Goal: Task Accomplishment & Management: Use online tool/utility

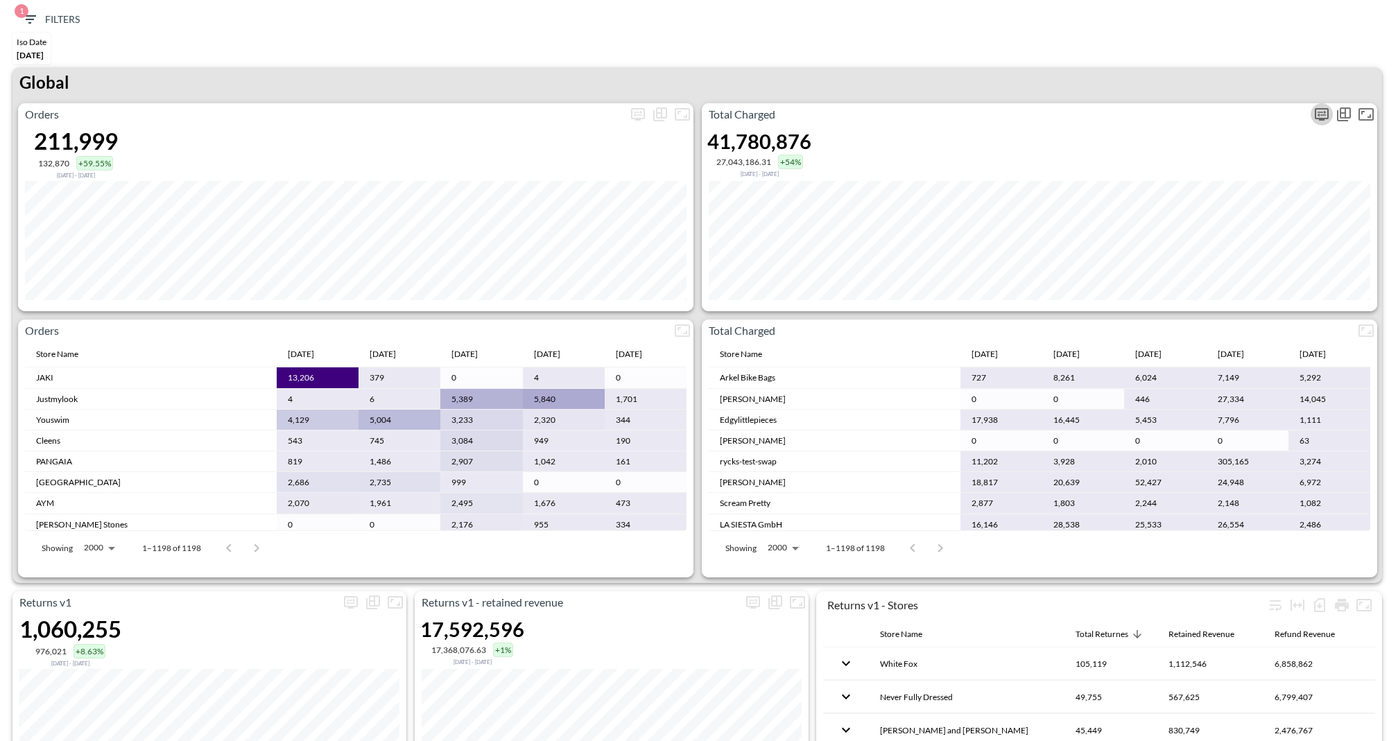
click at [1321, 119] on icon "more" at bounding box center [1321, 114] width 14 height 12
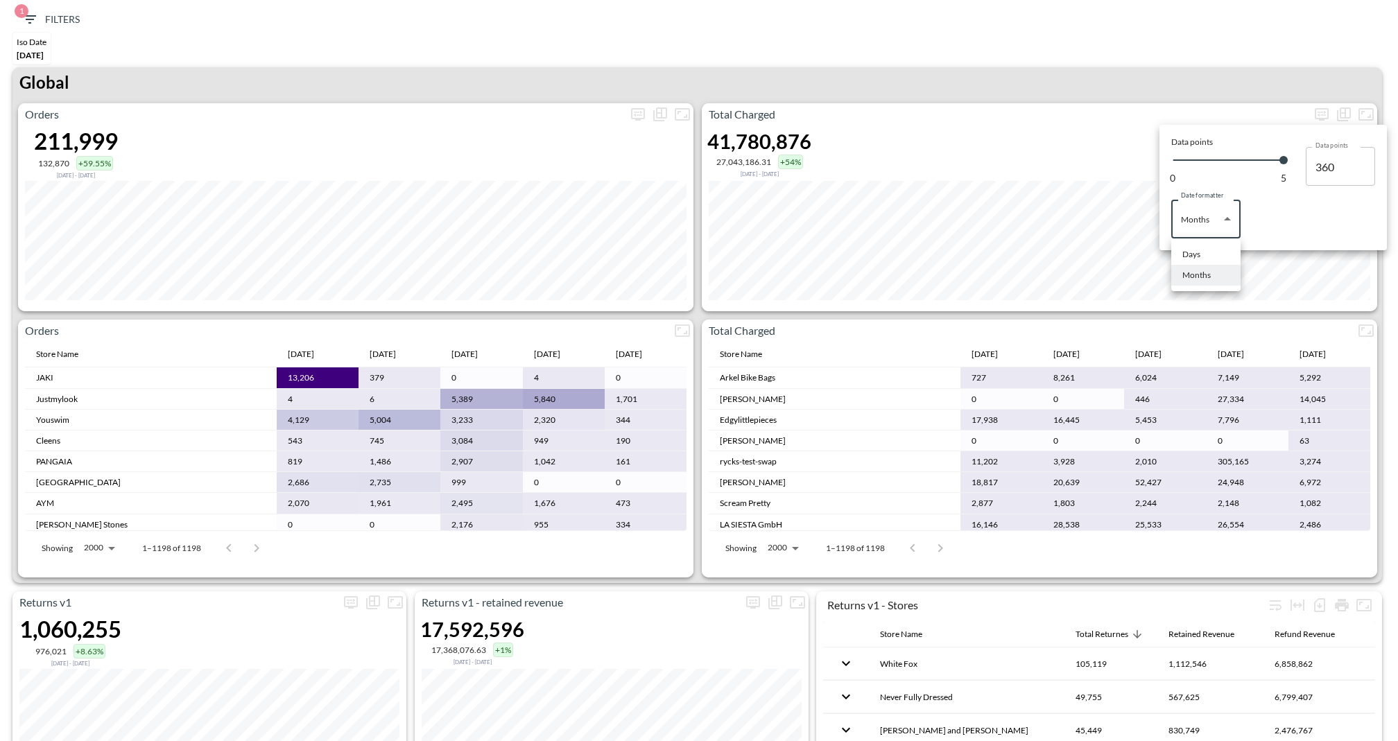
click at [1207, 234] on body "BI.P.EYE, Interactive Analytics Dashboards 1 Filters Iso Date [DATE] Returns v2…" at bounding box center [699, 370] width 1398 height 741
click at [1197, 261] on li "Days" at bounding box center [1205, 254] width 69 height 21
type input "Days"
type input "134"
click at [1105, 68] on div at bounding box center [699, 370] width 1398 height 741
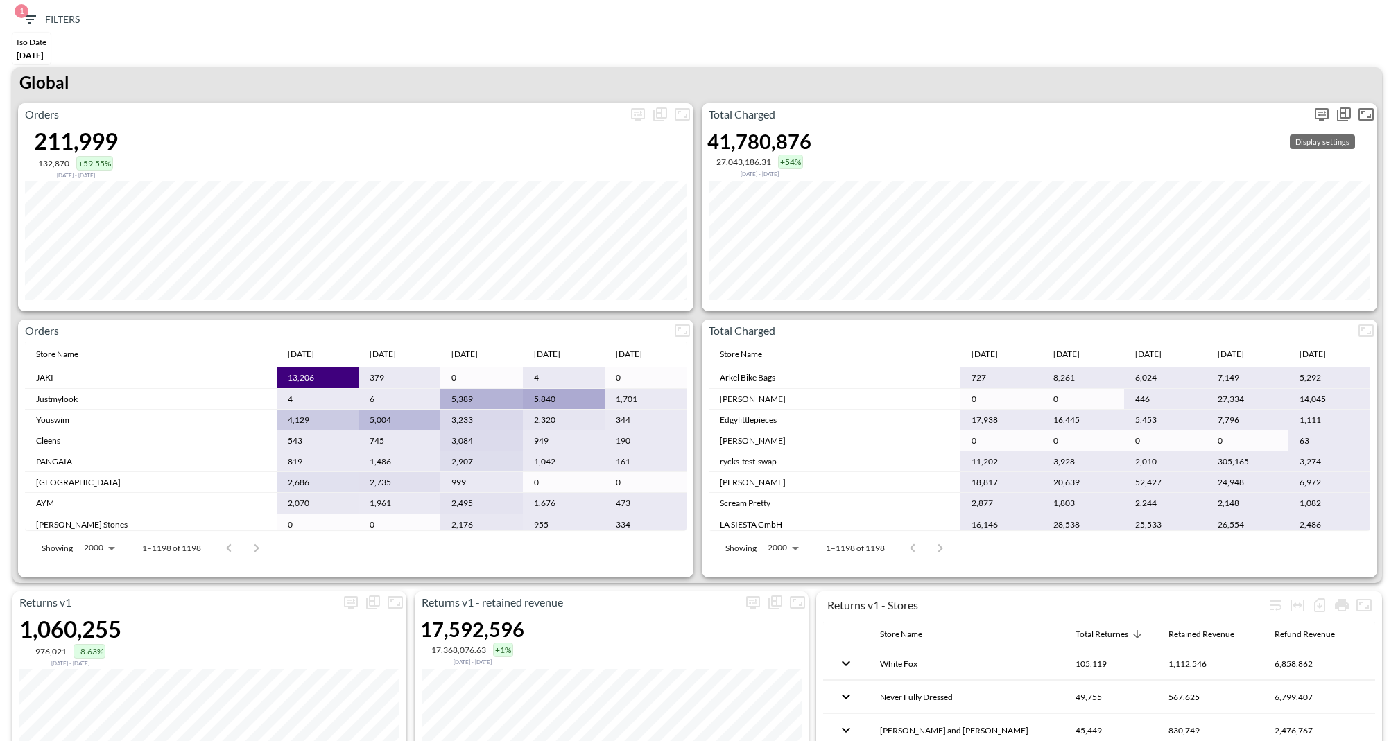
click at [1321, 107] on icon "more" at bounding box center [1321, 114] width 17 height 17
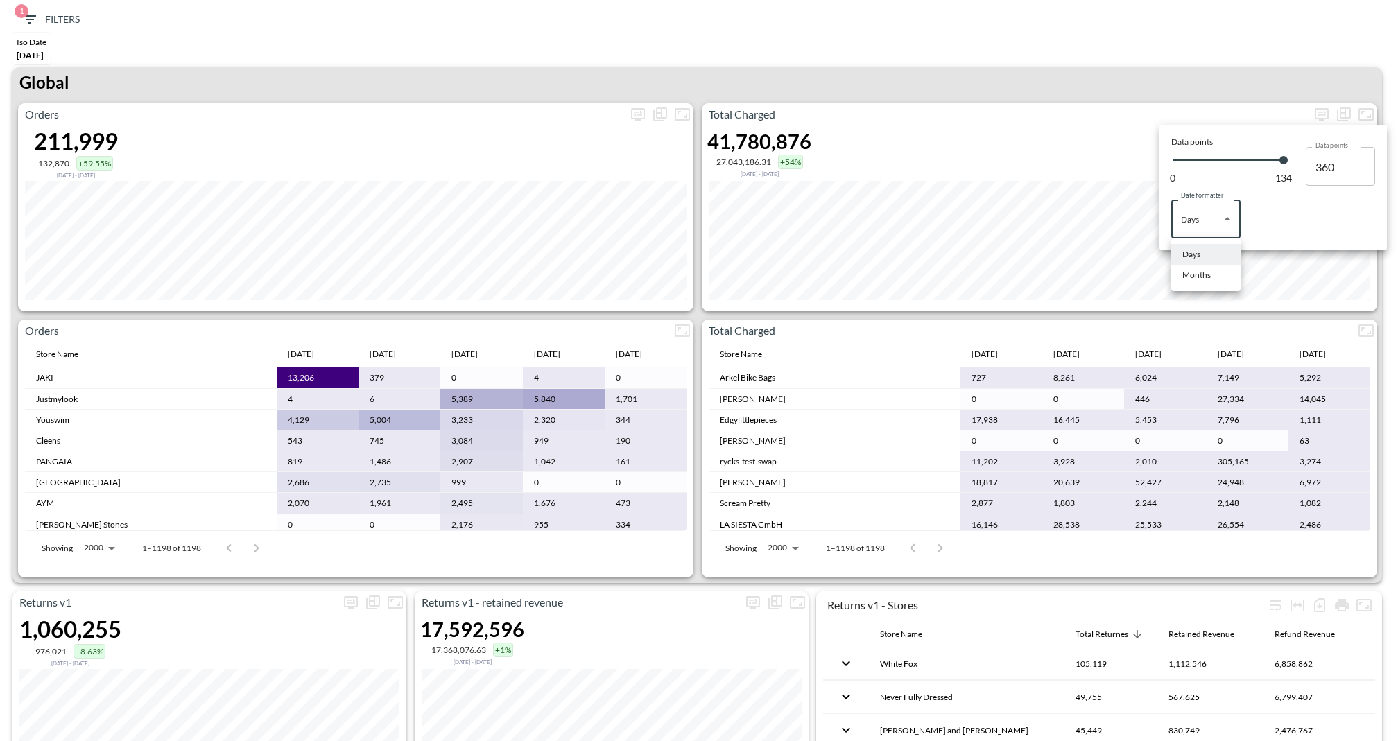
click at [1212, 208] on body "BI.P.EYE, Interactive Analytics Dashboards 1 Filters Iso Date [DATE] Returns v2…" at bounding box center [699, 370] width 1398 height 741
click at [1203, 267] on li "Months" at bounding box center [1205, 275] width 69 height 21
type input "Months"
click at [1124, 51] on div at bounding box center [699, 370] width 1398 height 741
